Goal: Task Accomplishment & Management: Manage account settings

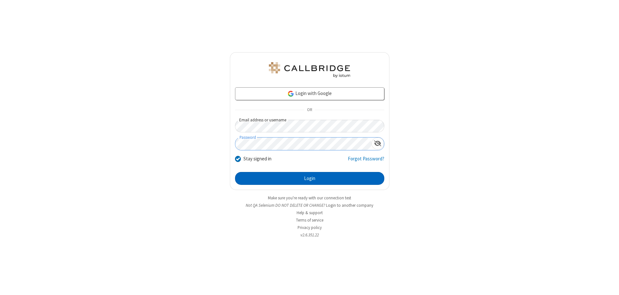
click at [309, 179] on button "Login" at bounding box center [309, 178] width 149 height 13
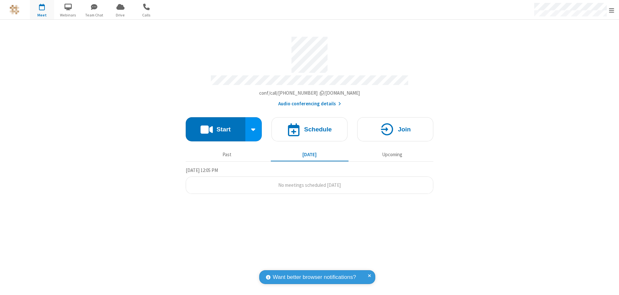
click at [611, 10] on span "Open menu" at bounding box center [611, 10] width 5 height 6
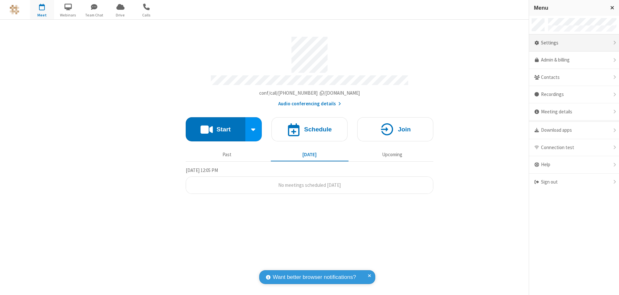
click at [574, 43] on div "Settings" at bounding box center [574, 42] width 90 height 17
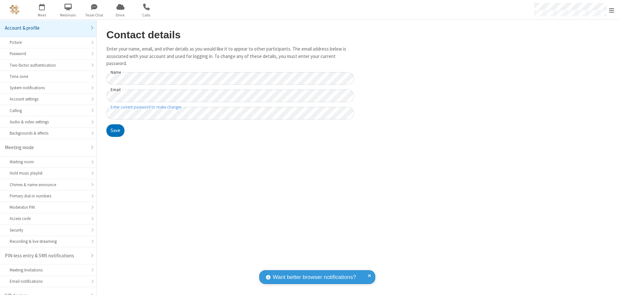
scroll to position [9, 0]
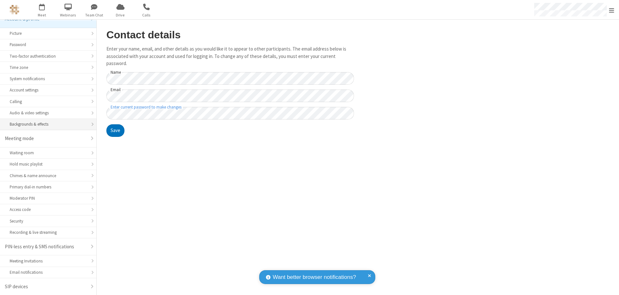
click at [46, 124] on div "Backgrounds & effects" at bounding box center [48, 124] width 77 height 6
